Goal: Navigation & Orientation: Find specific page/section

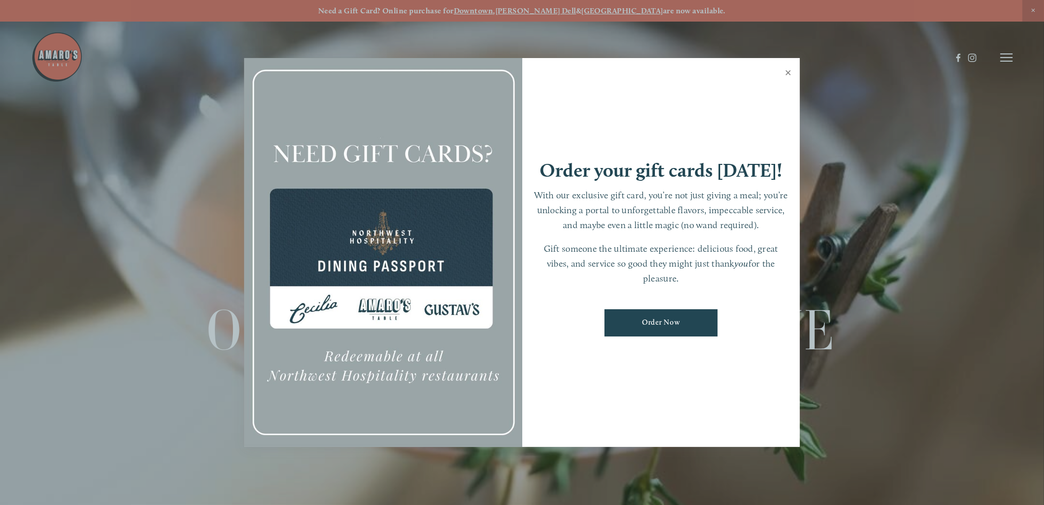
click at [792, 76] on link "Close" at bounding box center [788, 74] width 20 height 29
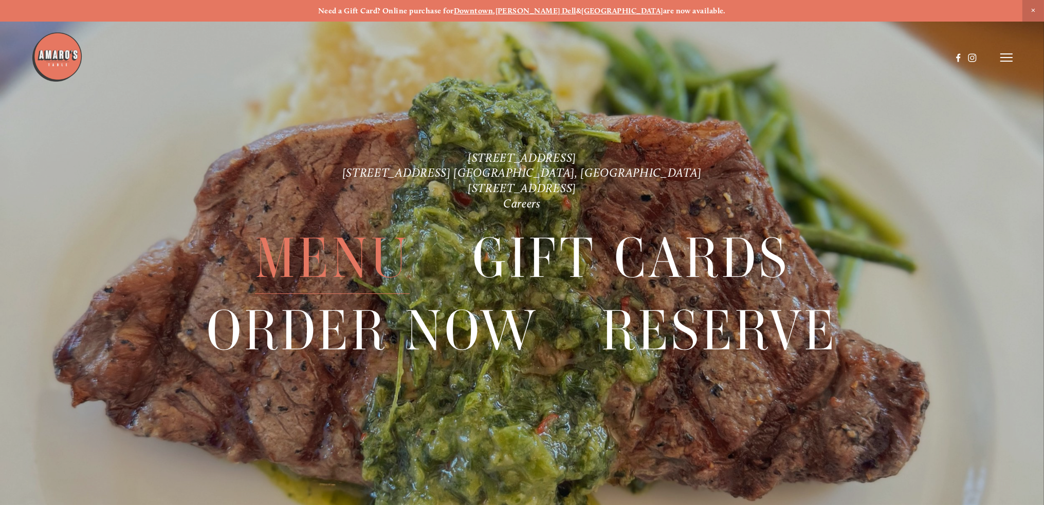
click at [364, 257] on span "Menu" at bounding box center [332, 258] width 155 height 71
